Goal: Task Accomplishment & Management: Manage account settings

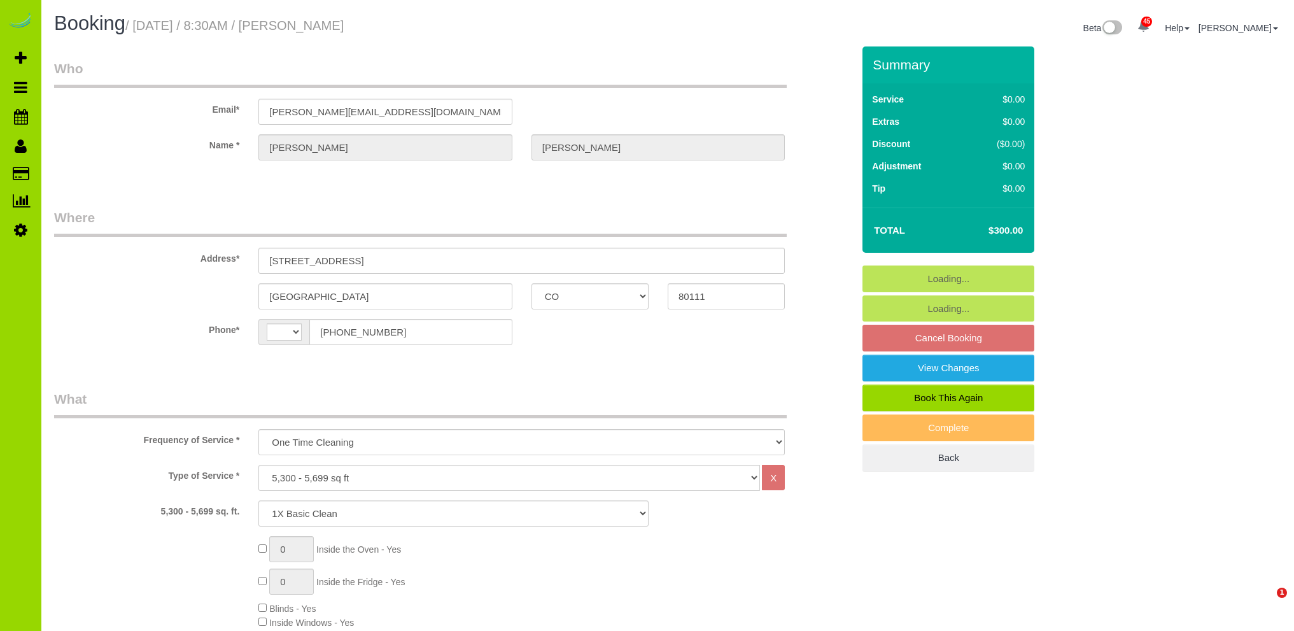
select select "CO"
select select "4"
select select "number:6"
select select "number:20"
select select "object:1262"
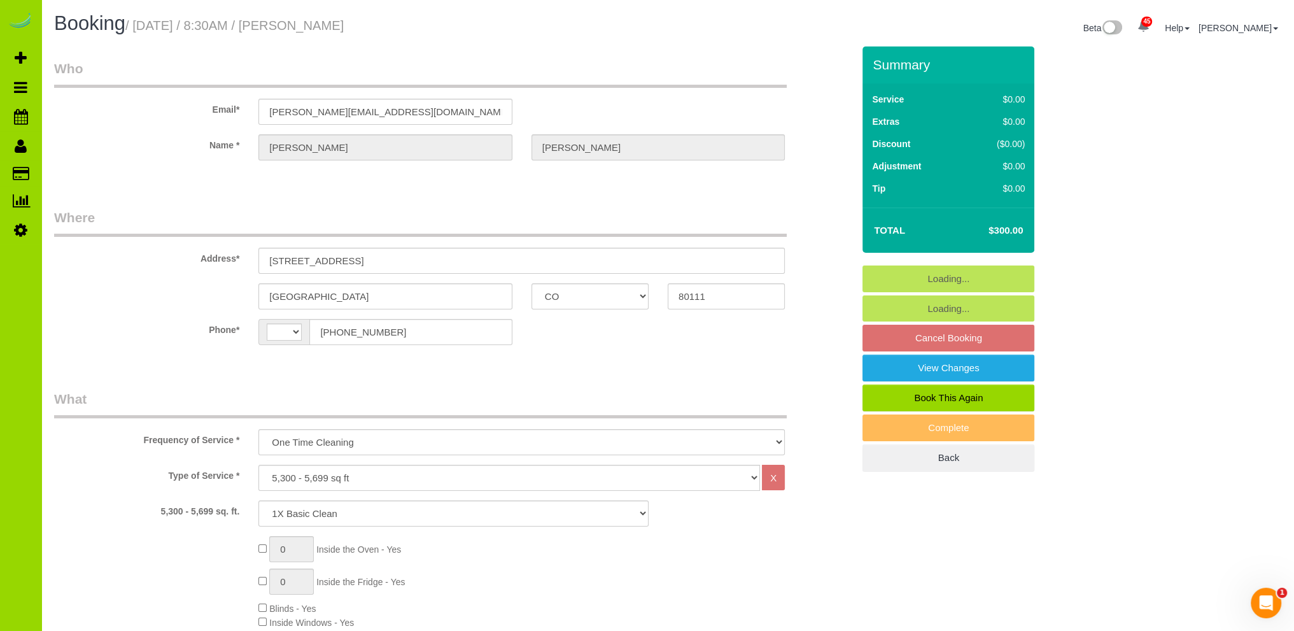
select select "string:[GEOGRAPHIC_DATA]"
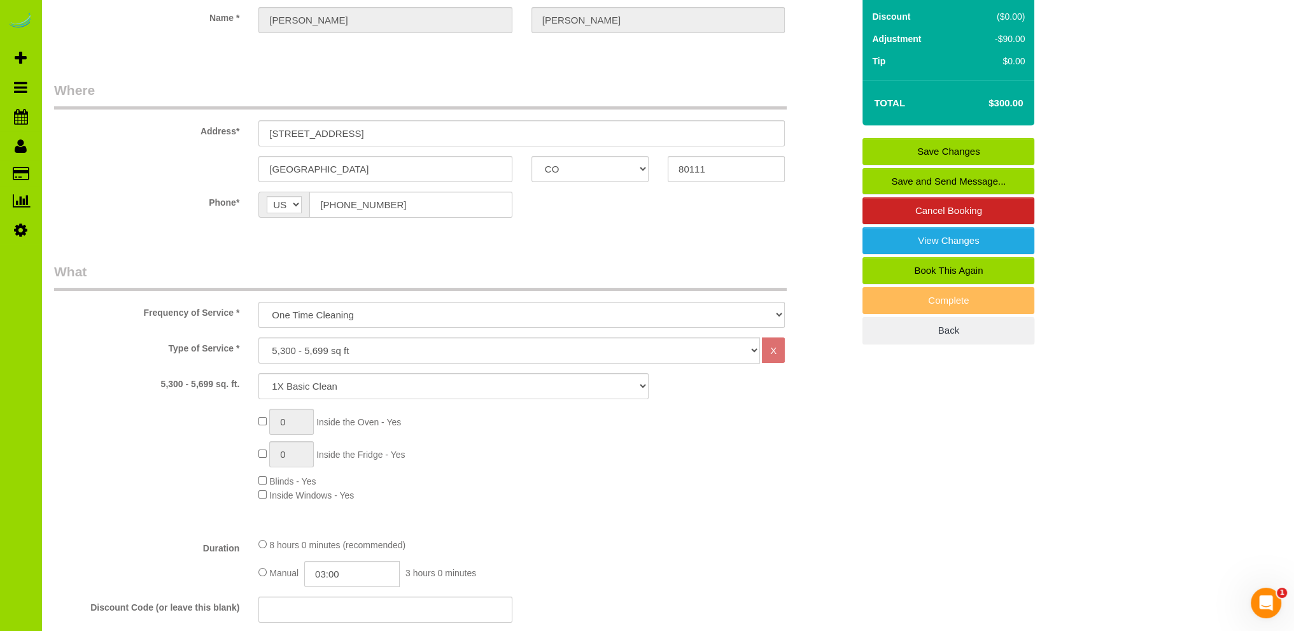
scroll to position [255, 0]
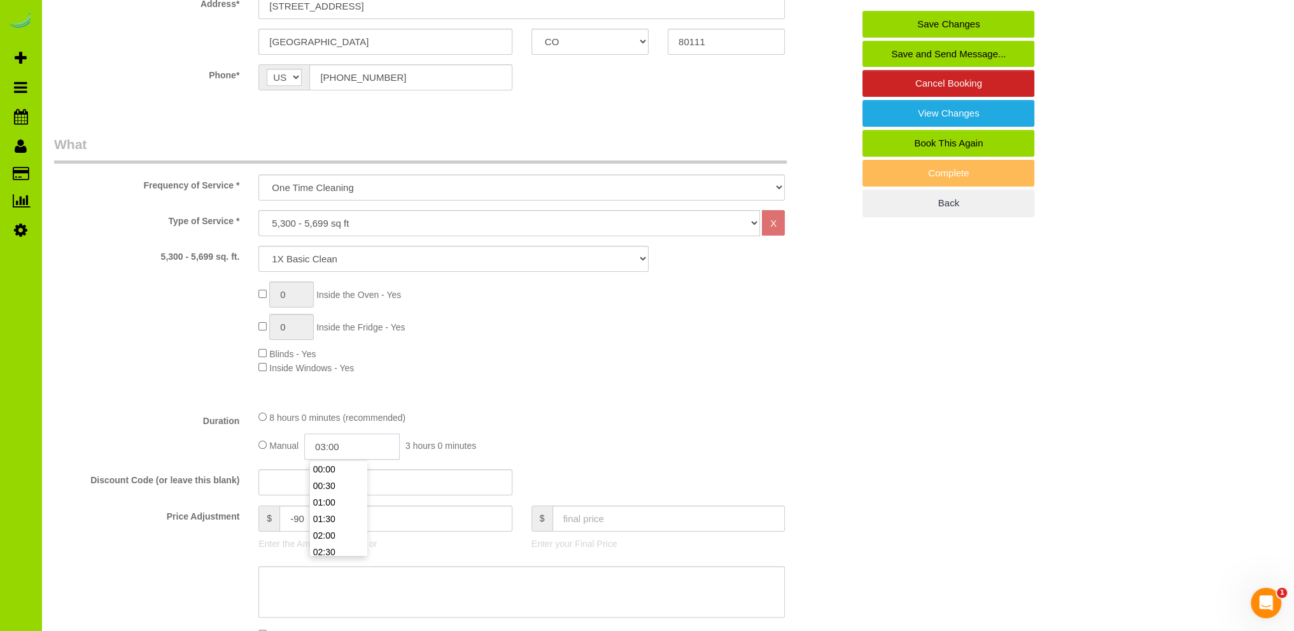
click at [334, 446] on input "03:00" at bounding box center [351, 446] width 95 height 26
type input "06:00"
click at [327, 533] on li "06:00" at bounding box center [338, 534] width 57 height 17
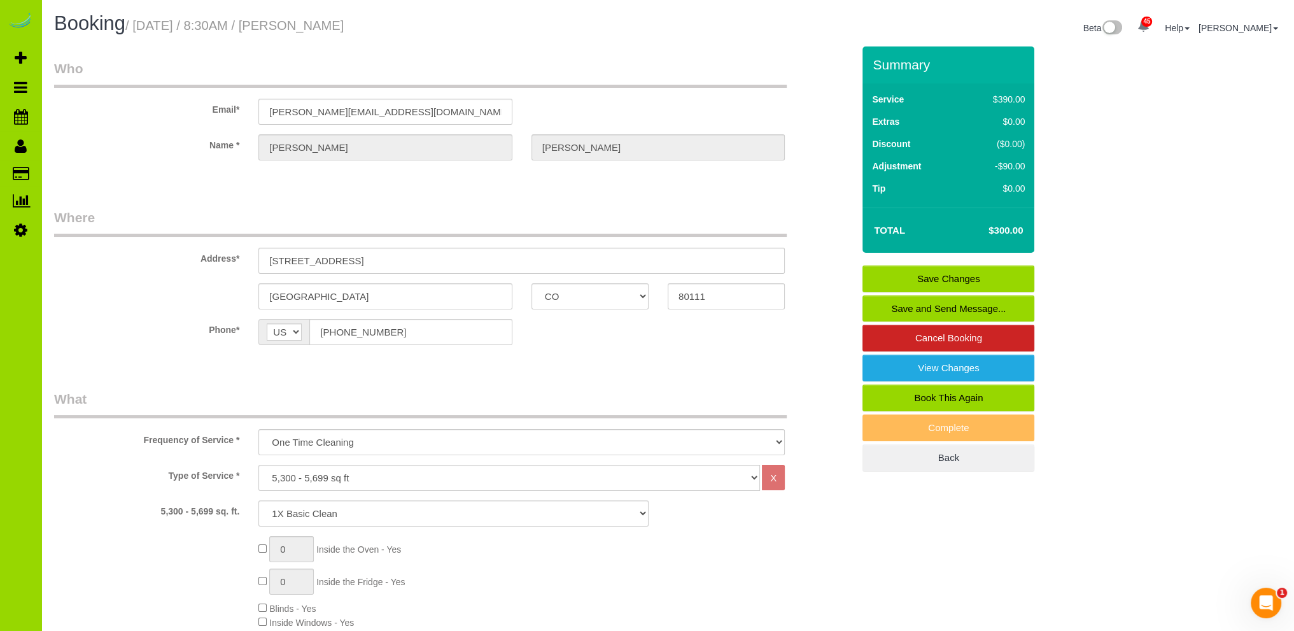
click at [943, 270] on link "Save Changes" at bounding box center [949, 278] width 172 height 27
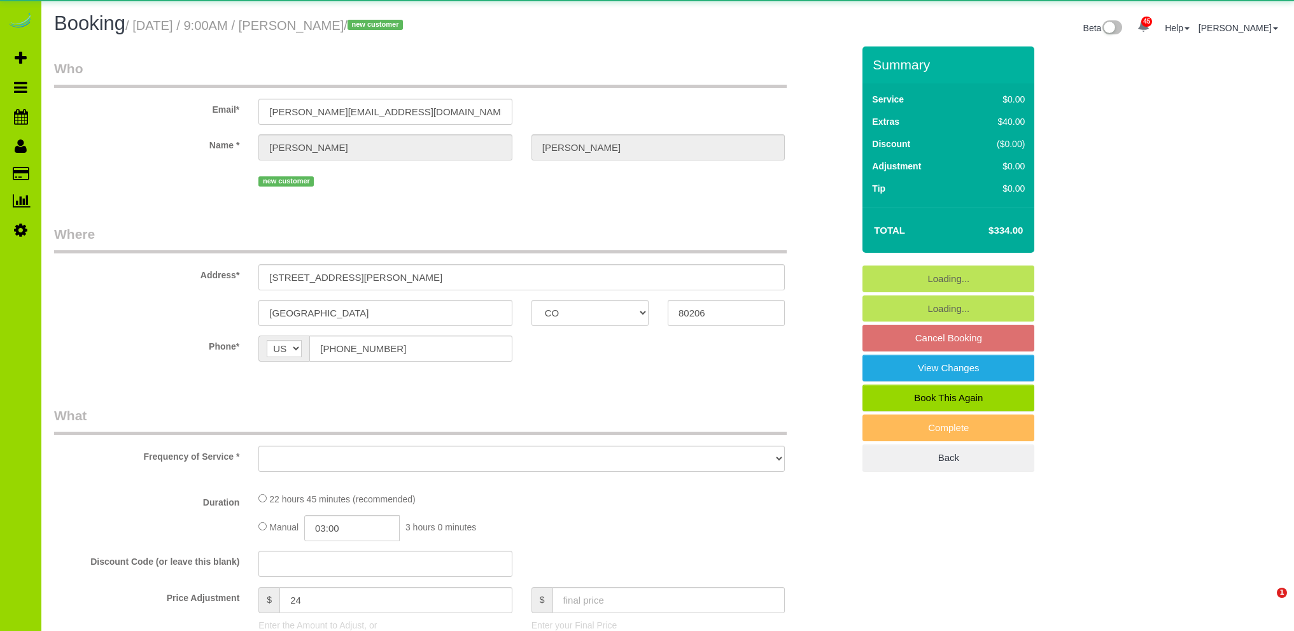
select select "CO"
select select "object:1148"
select select "spot1"
select select "number:5"
select select "number:19"
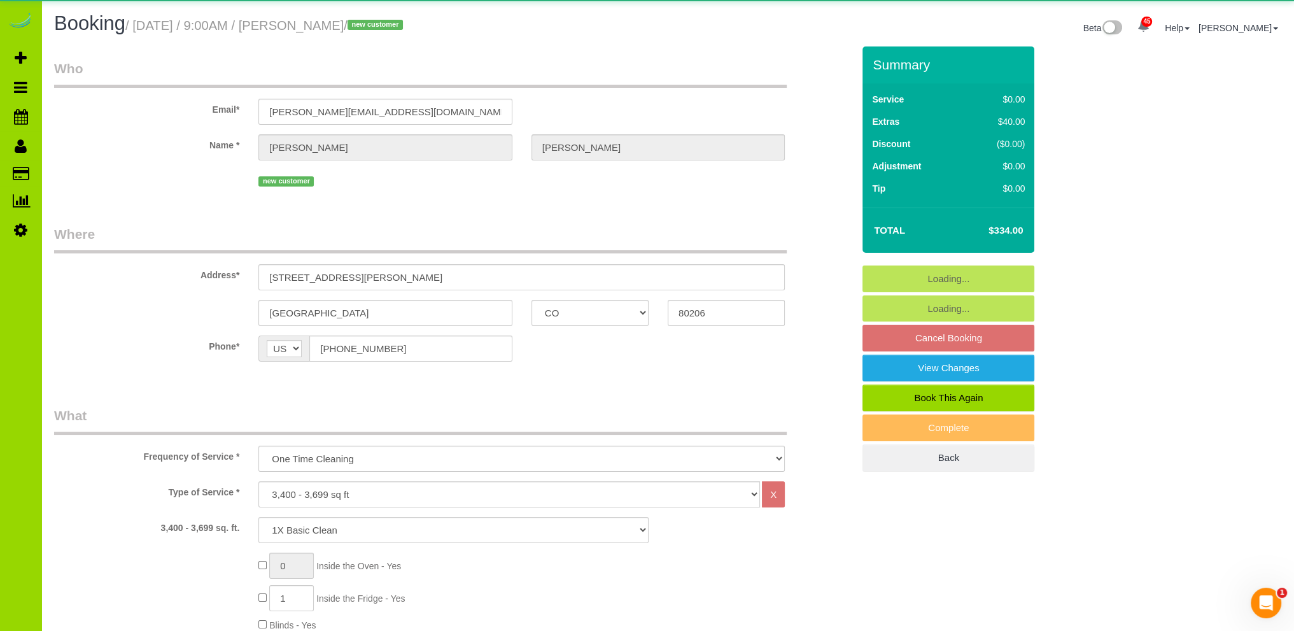
select select "spot6"
select select "4"
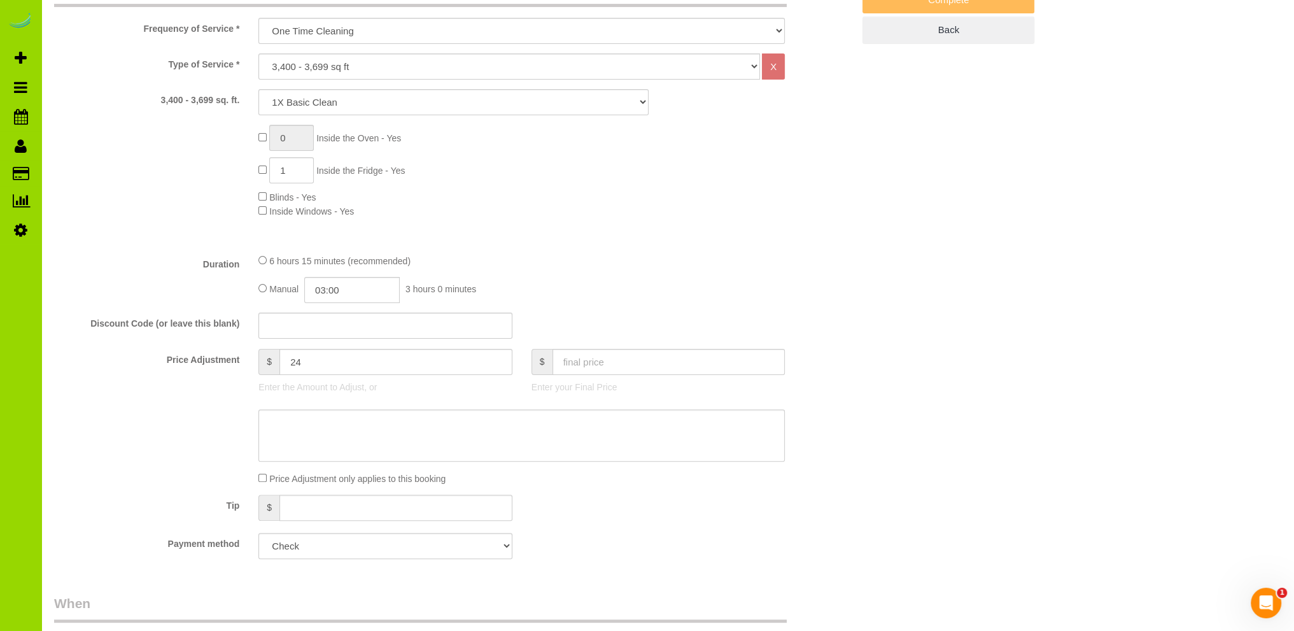
scroll to position [509, 0]
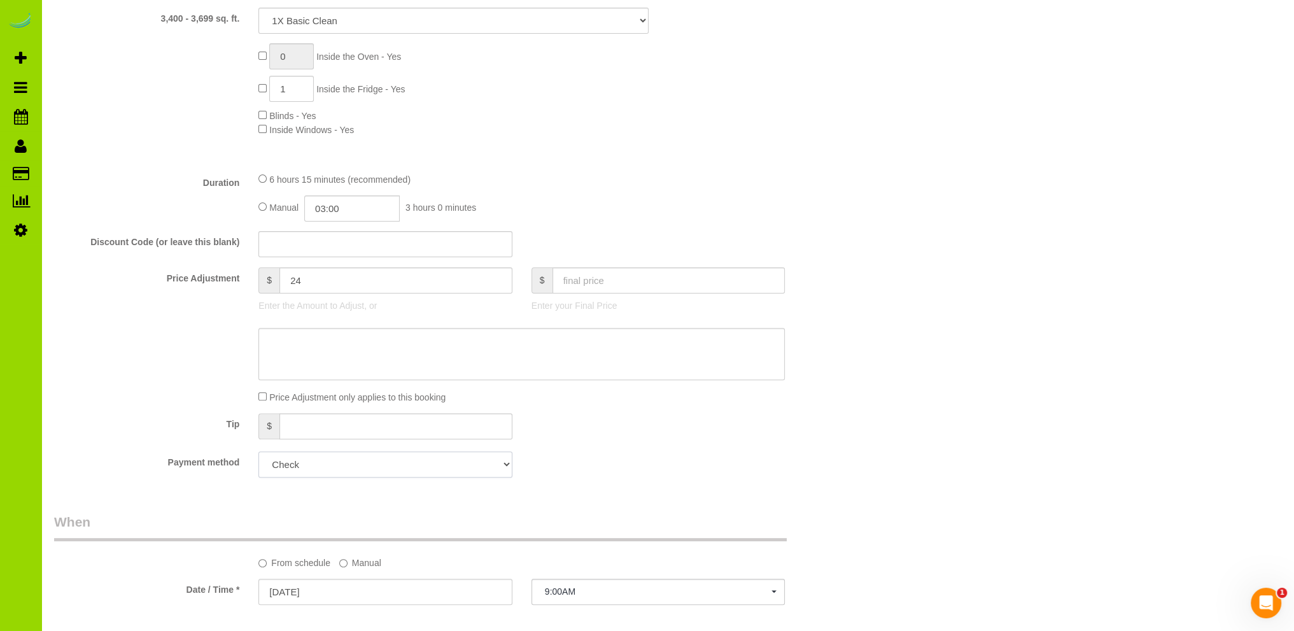
click at [357, 458] on select "Add Credit Card Cash Check Paypal" at bounding box center [384, 464] width 253 height 26
click at [628, 435] on div "Tip $" at bounding box center [454, 427] width 818 height 29
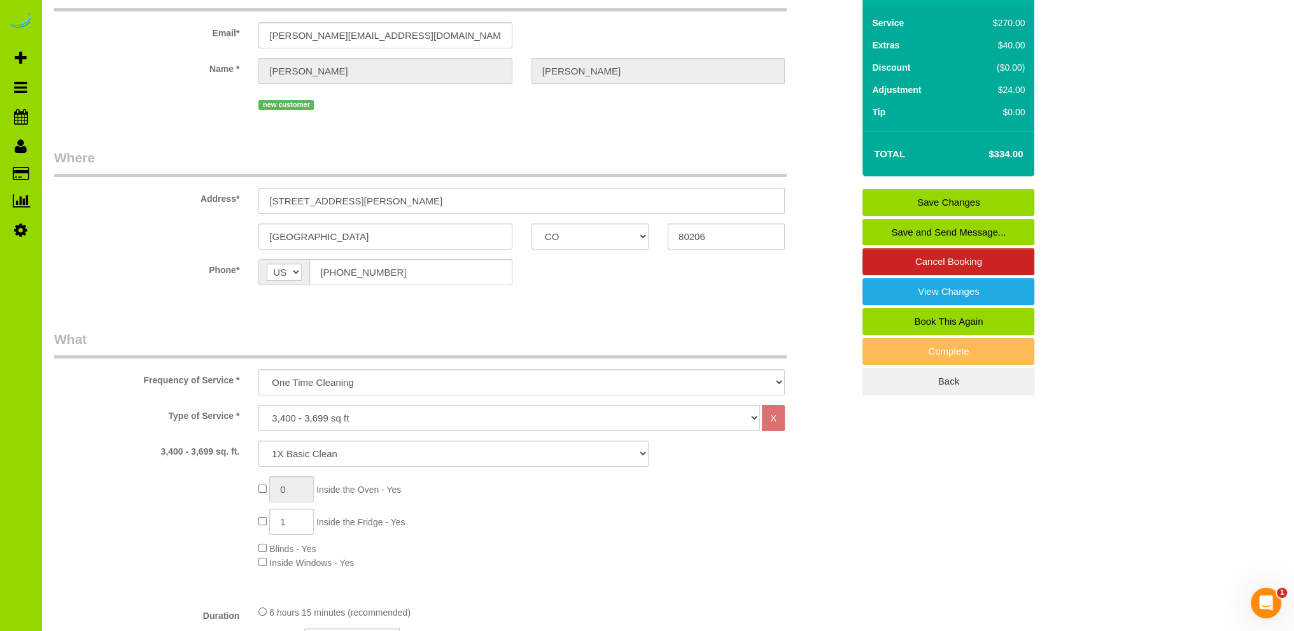
scroll to position [0, 0]
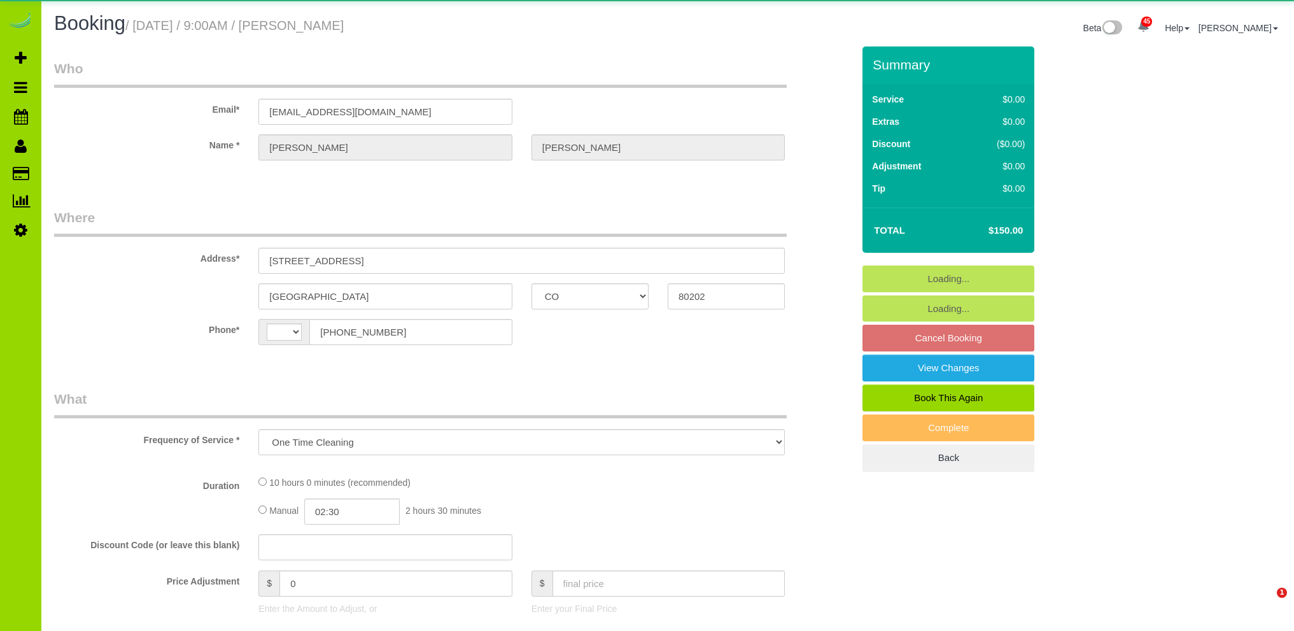
select select "CO"
select select "spot1"
select select "number:2"
select select "number:11"
select select "object:1159"
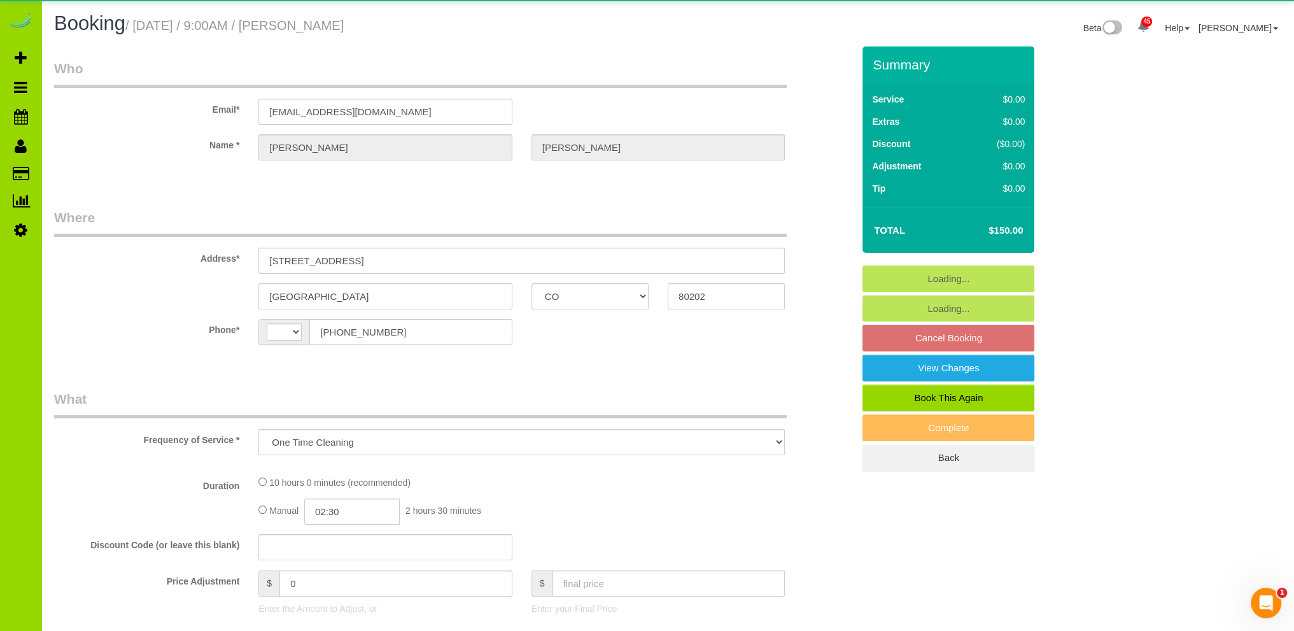
select select "spot6"
select select "string:[GEOGRAPHIC_DATA]"
select select "4"
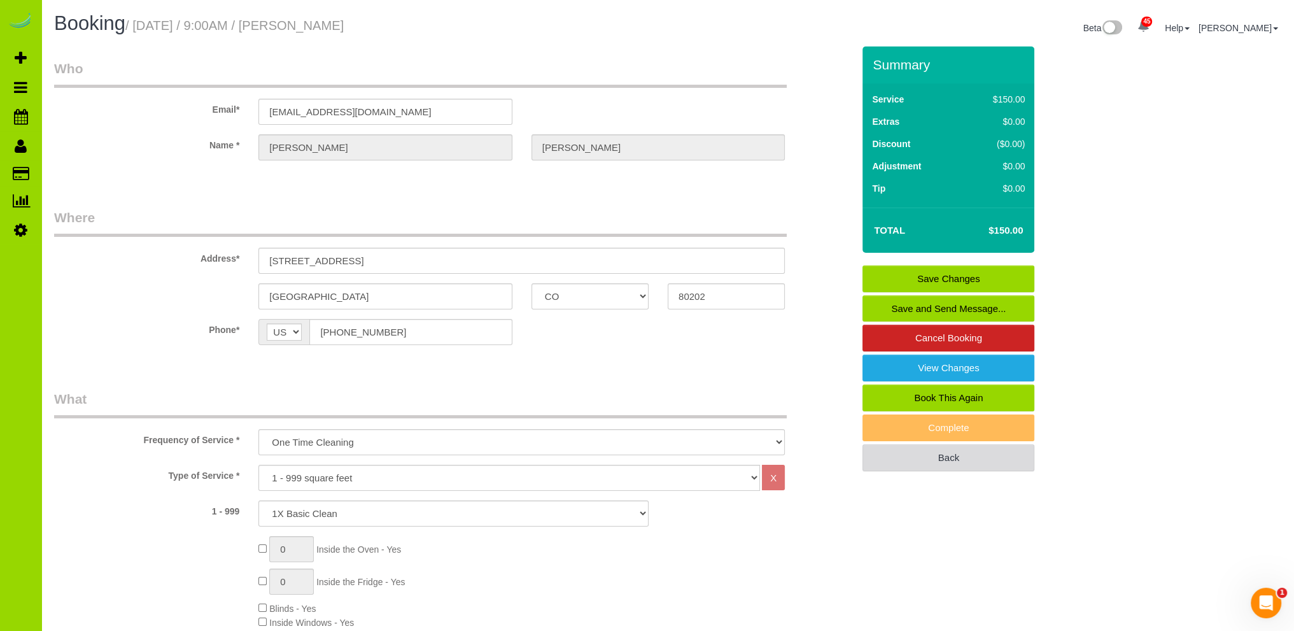
click at [947, 457] on link "Back" at bounding box center [949, 457] width 172 height 27
